Goal: Task Accomplishment & Management: Complete application form

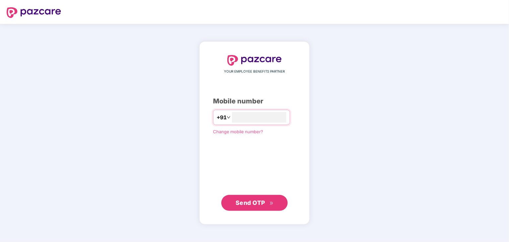
type input "**********"
click at [256, 199] on span "Send OTP" at bounding box center [255, 203] width 38 height 9
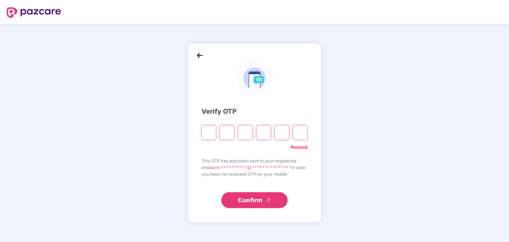
type input "*"
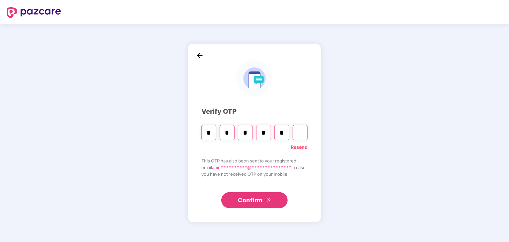
type input "*"
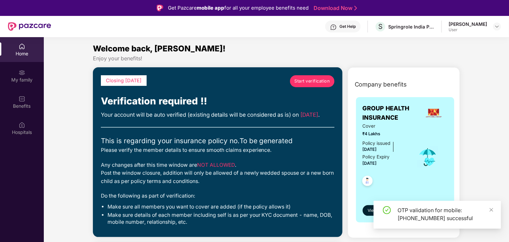
click at [315, 84] on span "Start verification" at bounding box center [313, 81] width 36 height 7
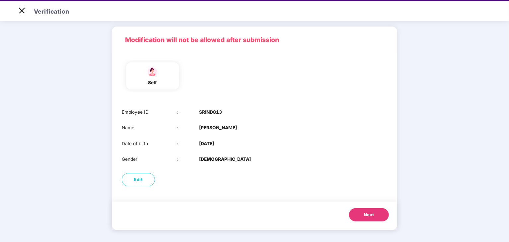
scroll to position [16, 0]
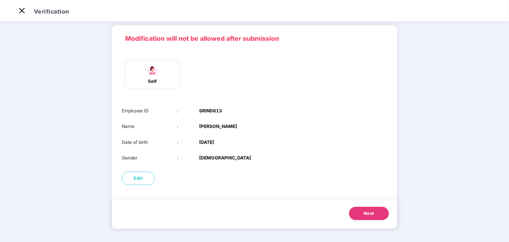
click at [363, 212] on button "Next" at bounding box center [369, 213] width 40 height 13
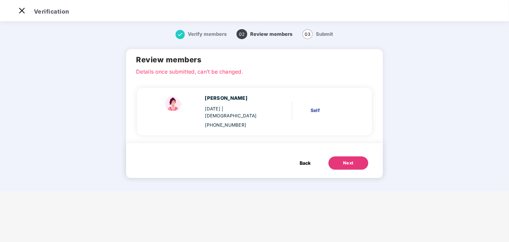
click at [358, 157] on button "Next" at bounding box center [349, 163] width 40 height 13
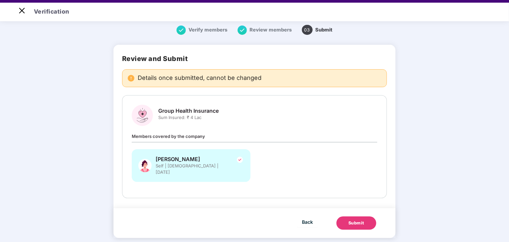
scroll to position [16, 0]
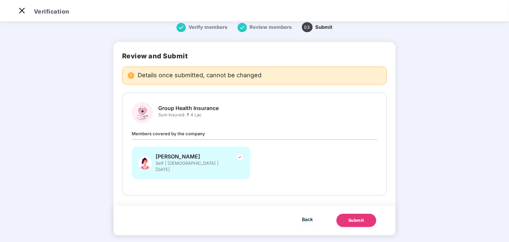
click at [356, 217] on div "Submit" at bounding box center [357, 220] width 16 height 7
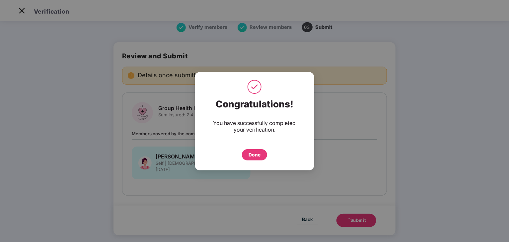
click at [262, 154] on div "Done" at bounding box center [254, 154] width 25 height 11
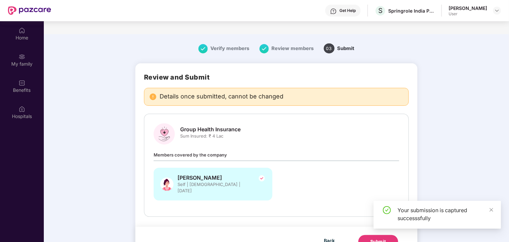
scroll to position [37, 0]
